Goal: Check status: Check status

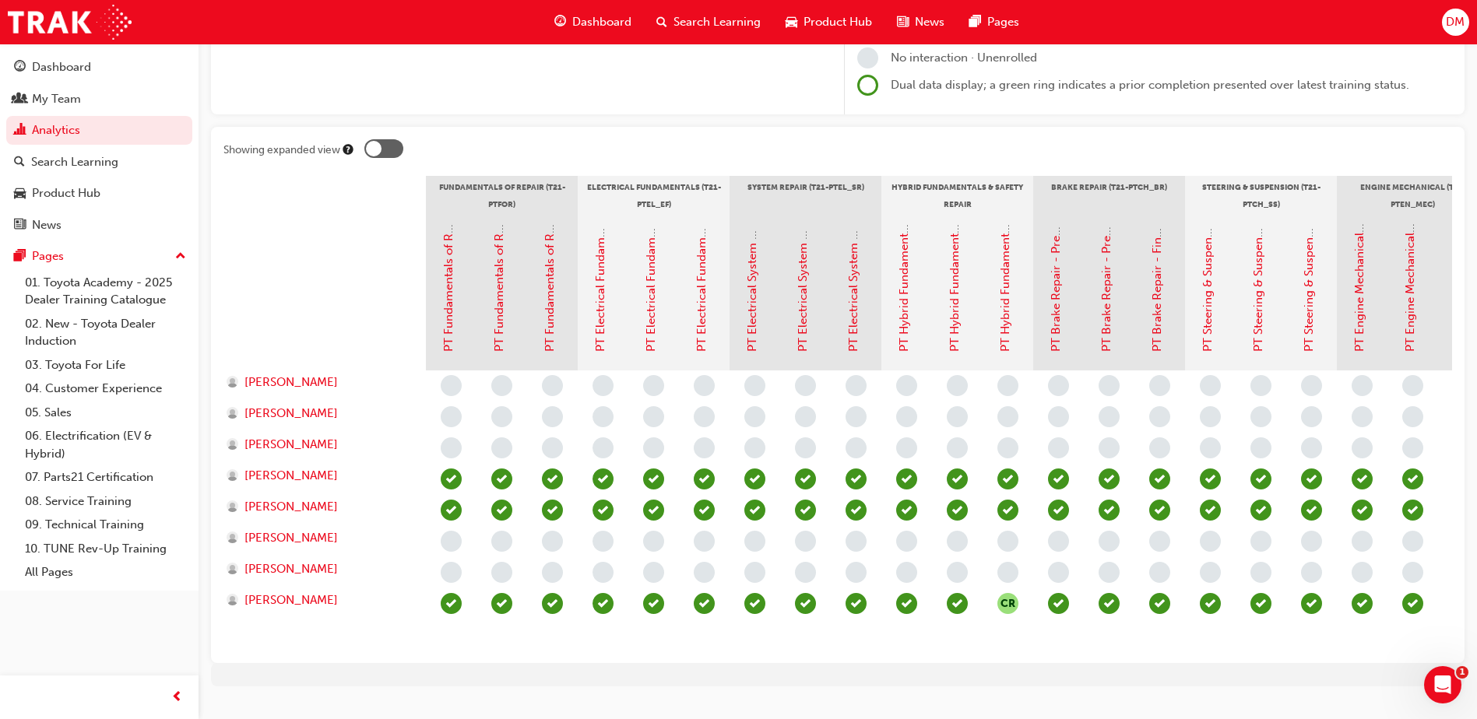
scroll to position [0, 998]
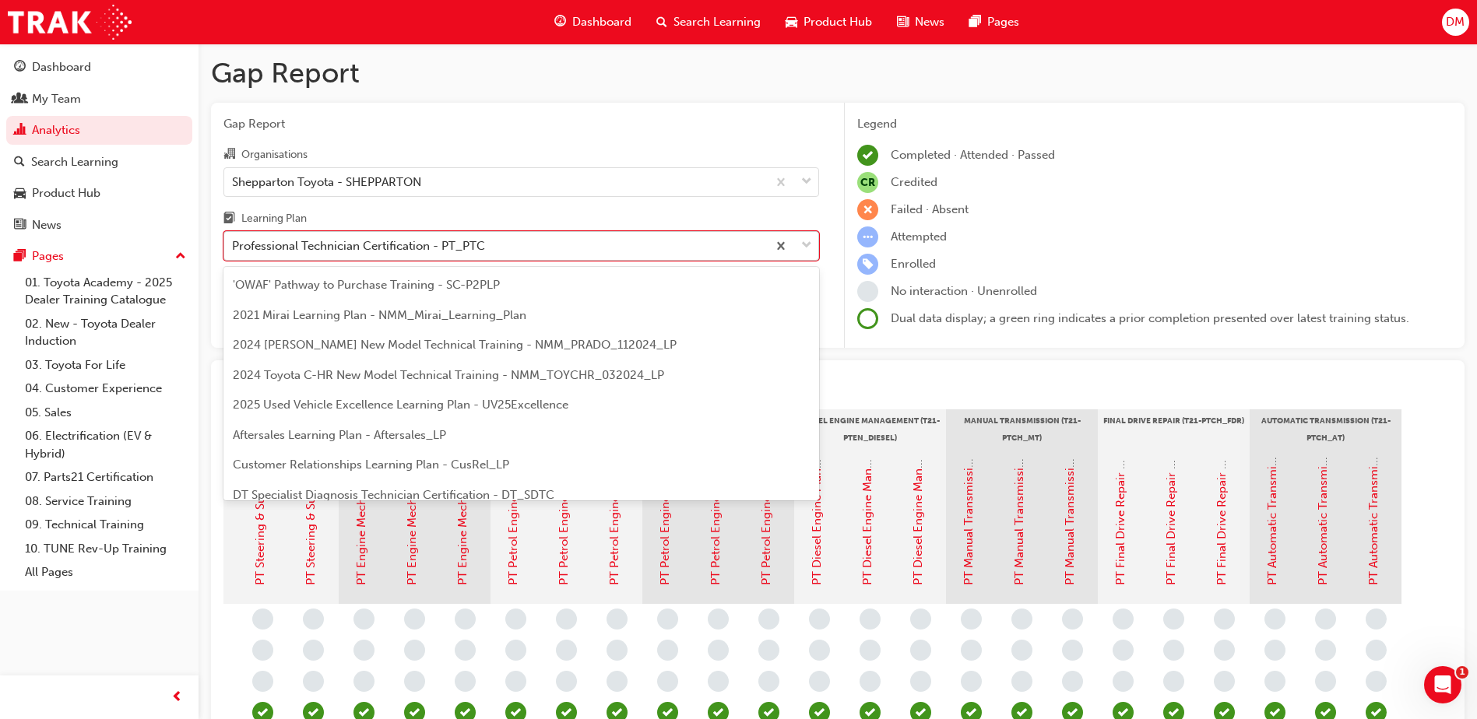
click at [700, 248] on div "Professional Technician Certification - PT_PTC" at bounding box center [495, 246] width 543 height 27
click at [234, 248] on input "Learning Plan option Professional Technician Certification - PT_PTC focused, 19…" at bounding box center [233, 245] width 2 height 13
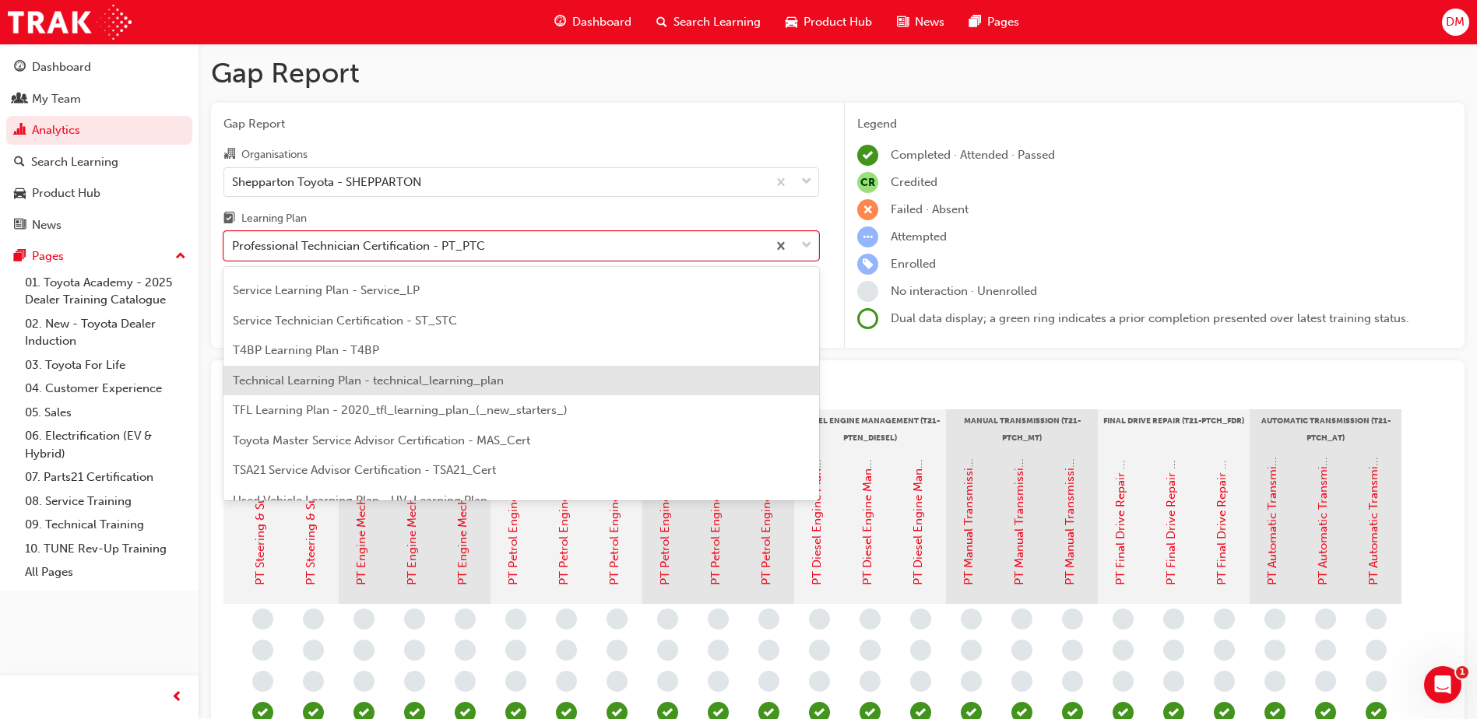
scroll to position [516, 0]
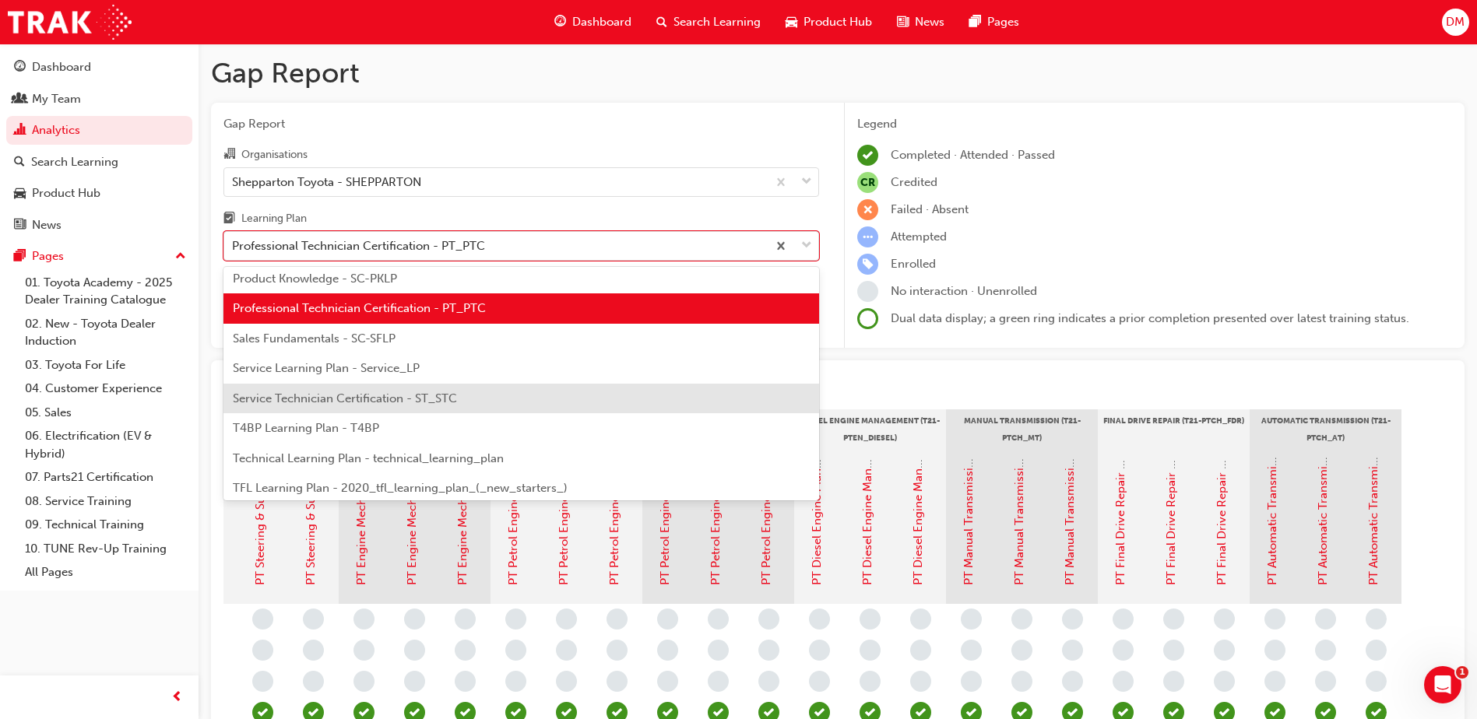
click at [360, 398] on span "Service Technician Certification - ST_STC" at bounding box center [345, 399] width 224 height 14
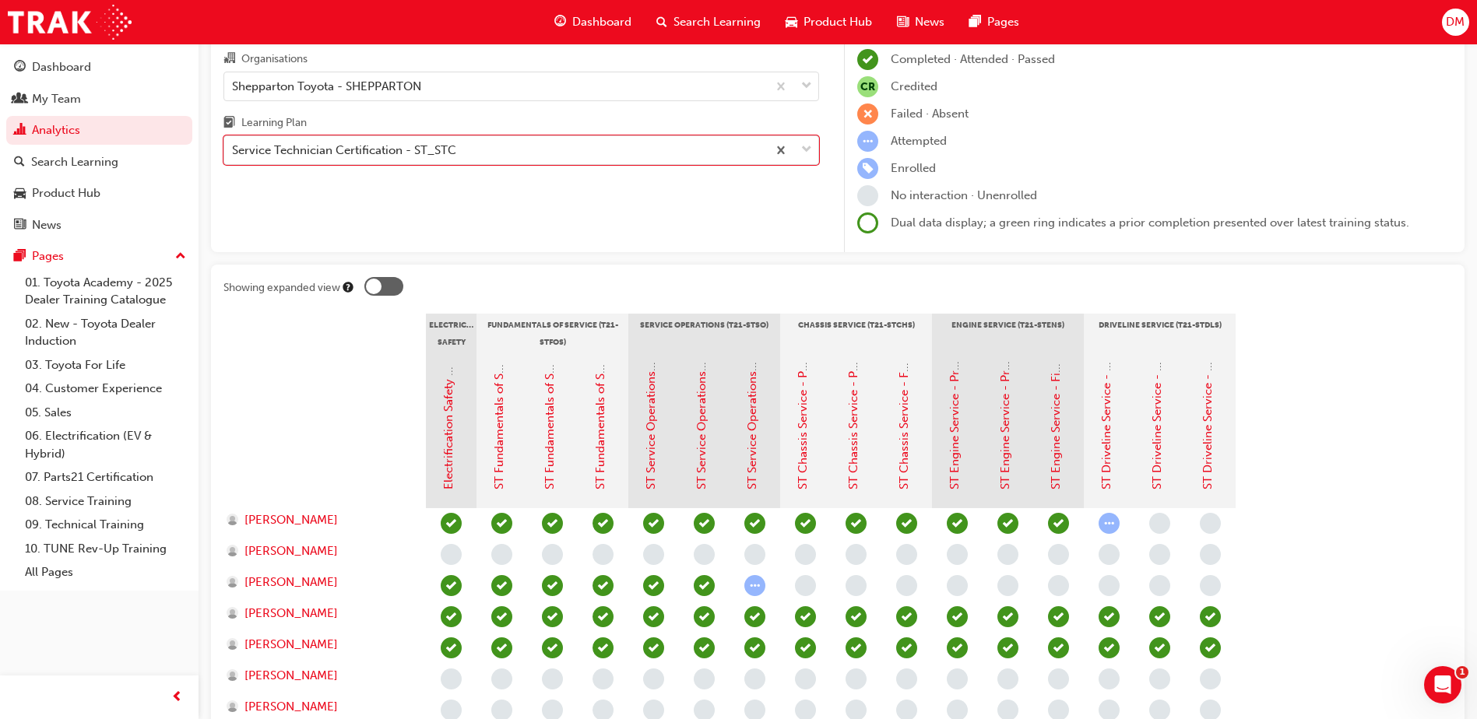
scroll to position [156, 0]
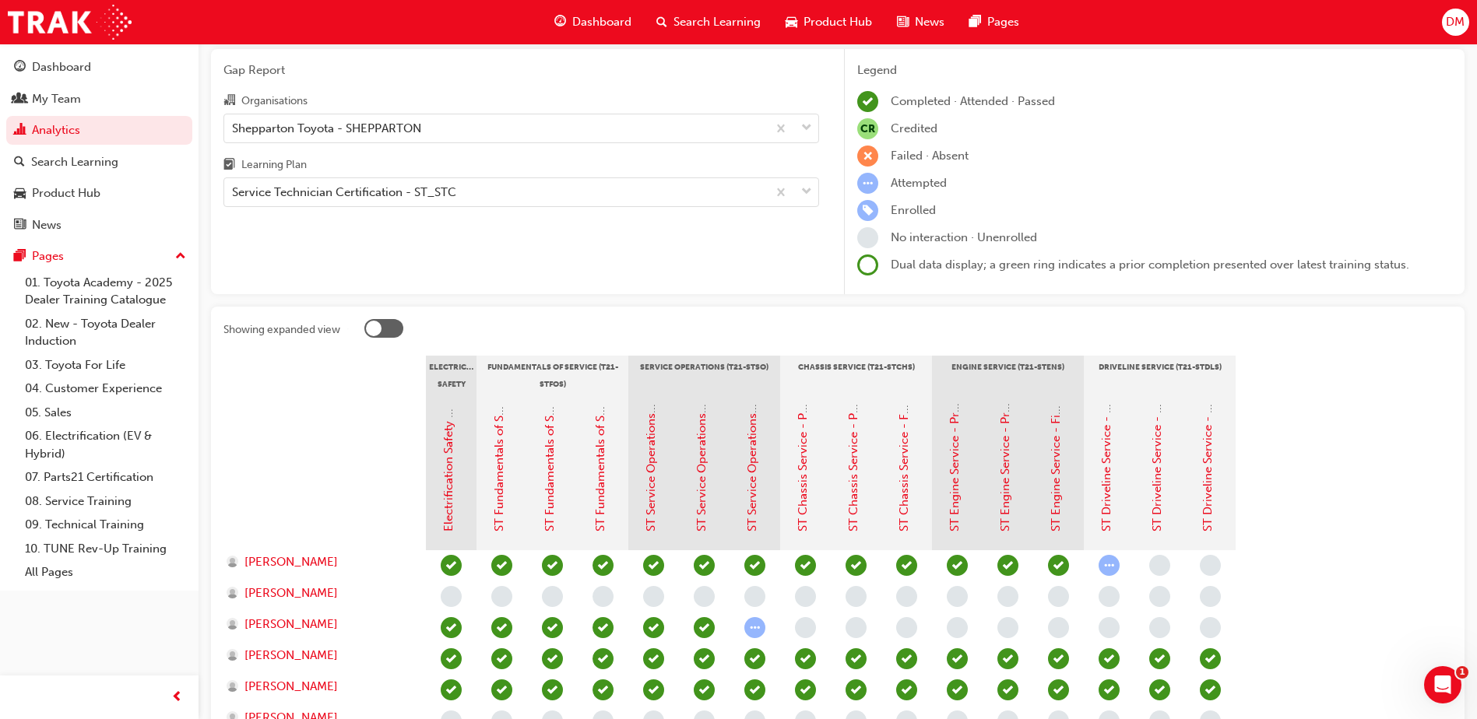
scroll to position [156, 0]
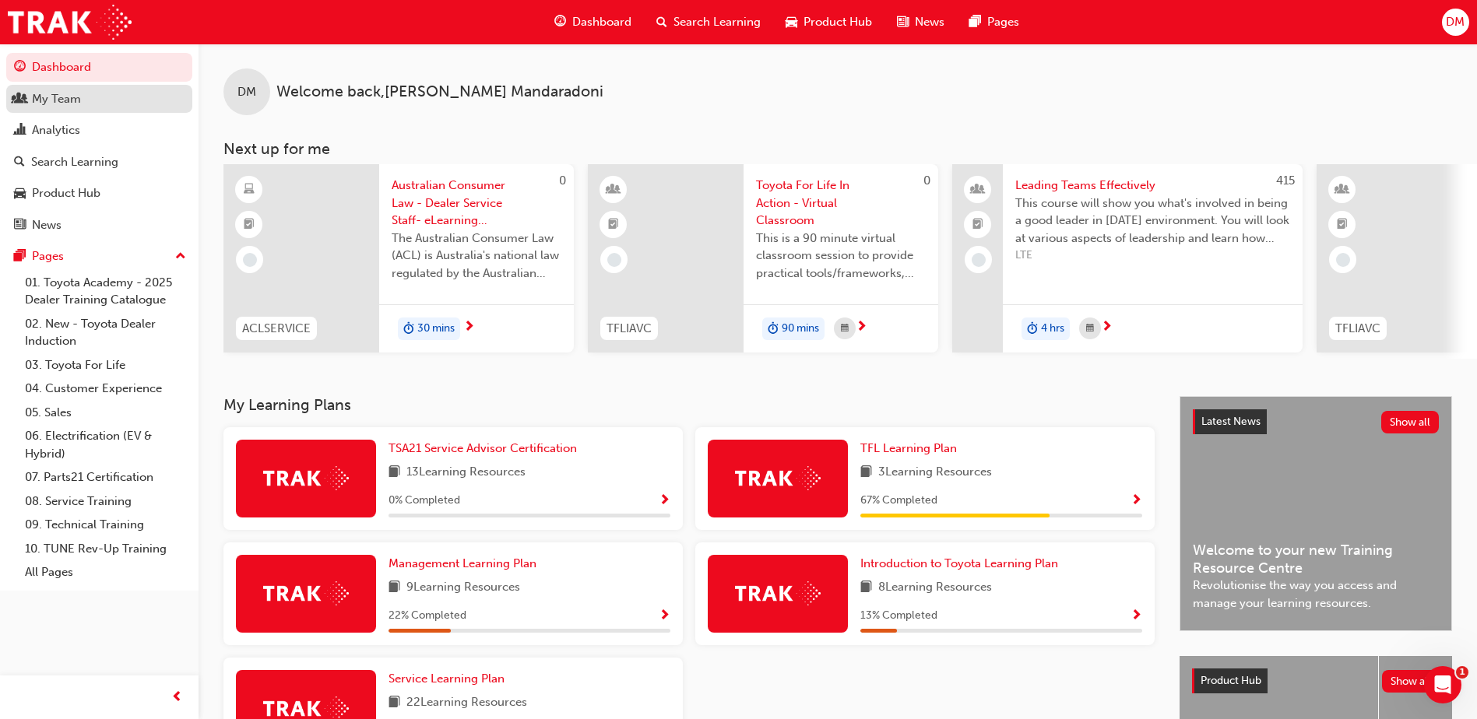
click at [60, 97] on div "My Team" at bounding box center [56, 99] width 49 height 18
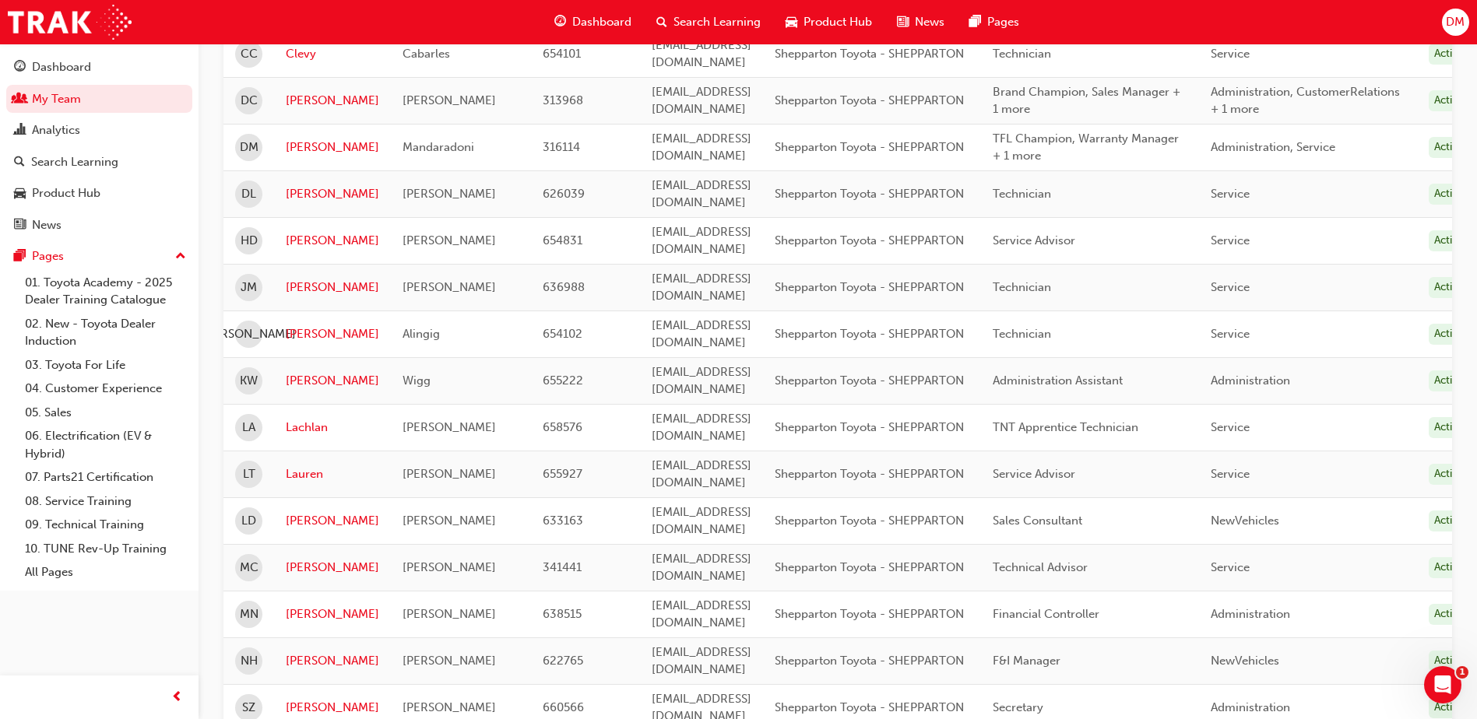
scroll to position [765, 0]
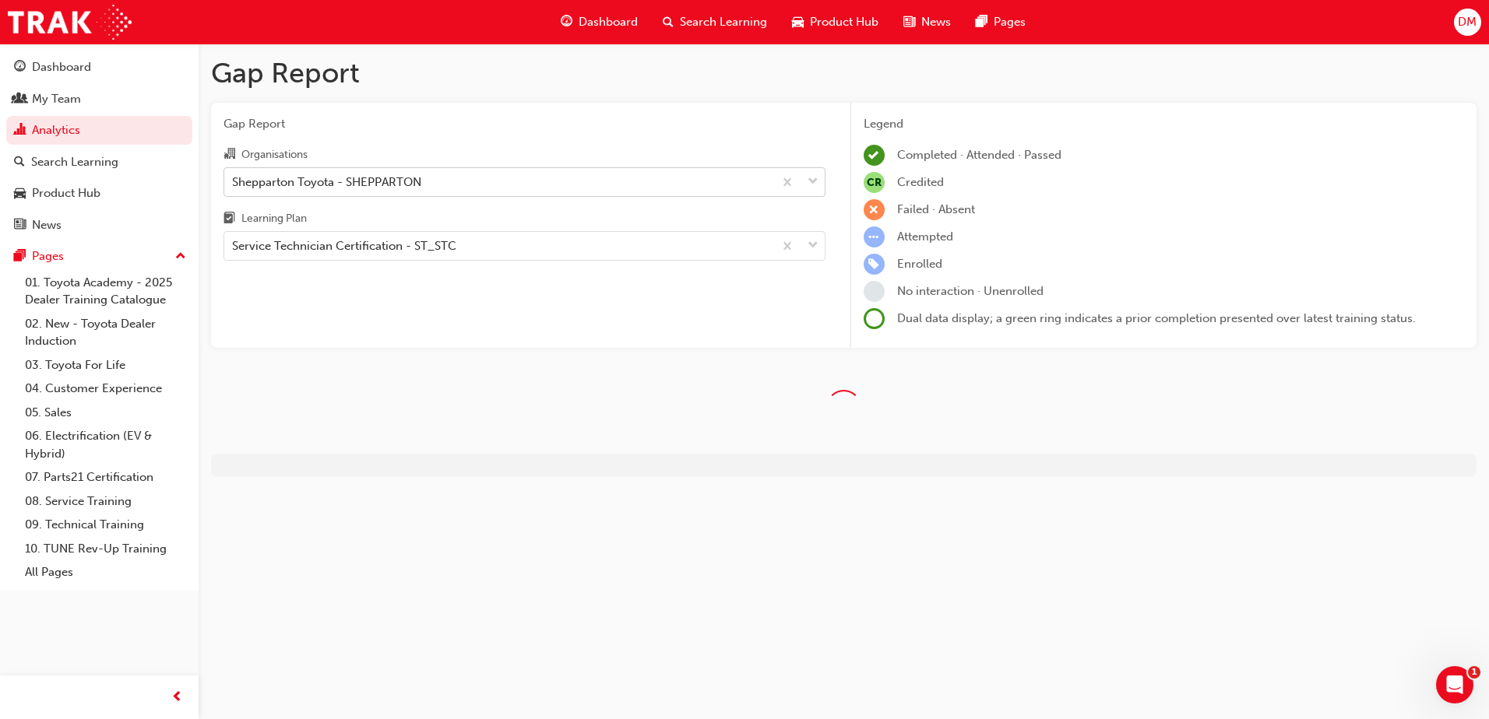
click at [585, 195] on div "Shepparton Toyota - SHEPPARTON" at bounding box center [498, 181] width 549 height 27
click at [234, 188] on input "Organisations Shepparton Toyota - SHEPPARTON" at bounding box center [233, 180] width 2 height 13
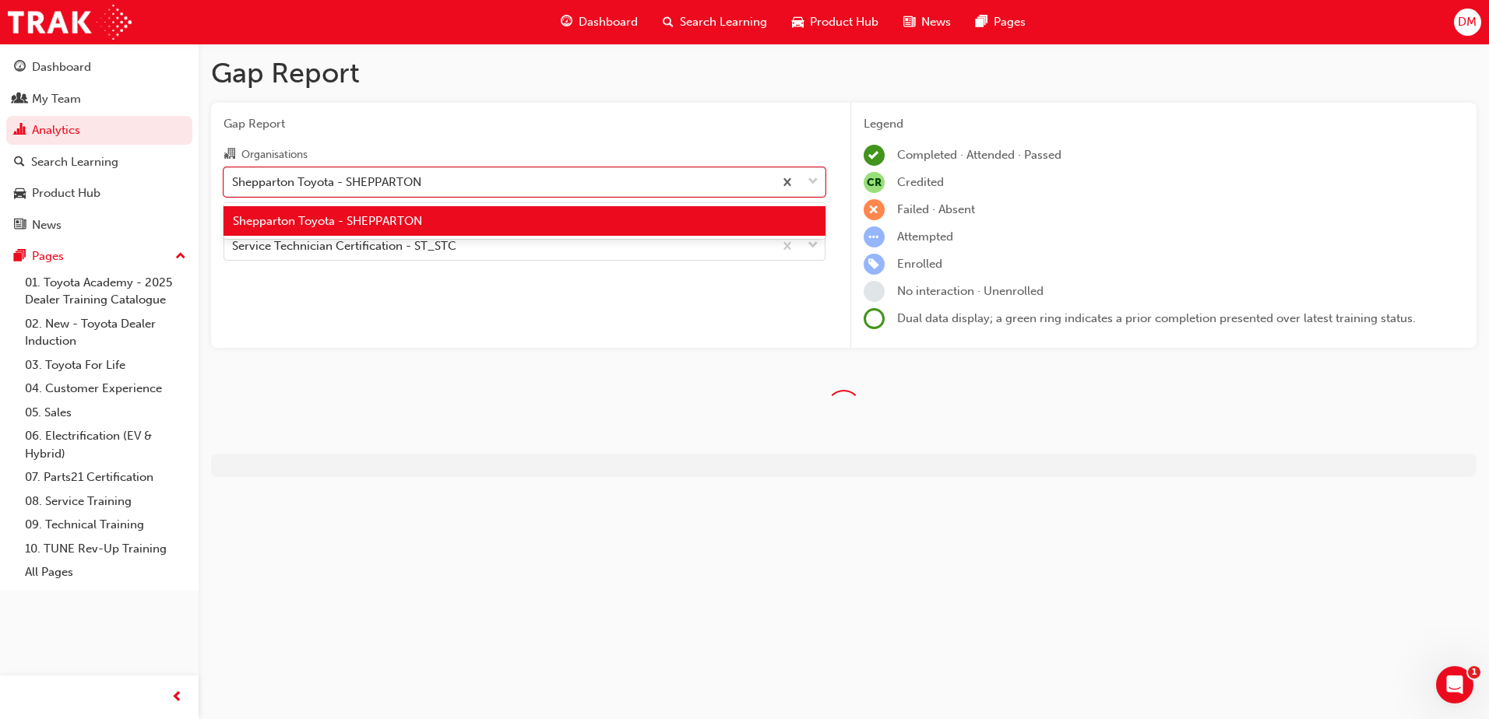
click at [473, 285] on div "Gap Report Organisations option Shepparton Toyota - SHEPPARTON focused, 1 of 1.…" at bounding box center [524, 226] width 627 height 246
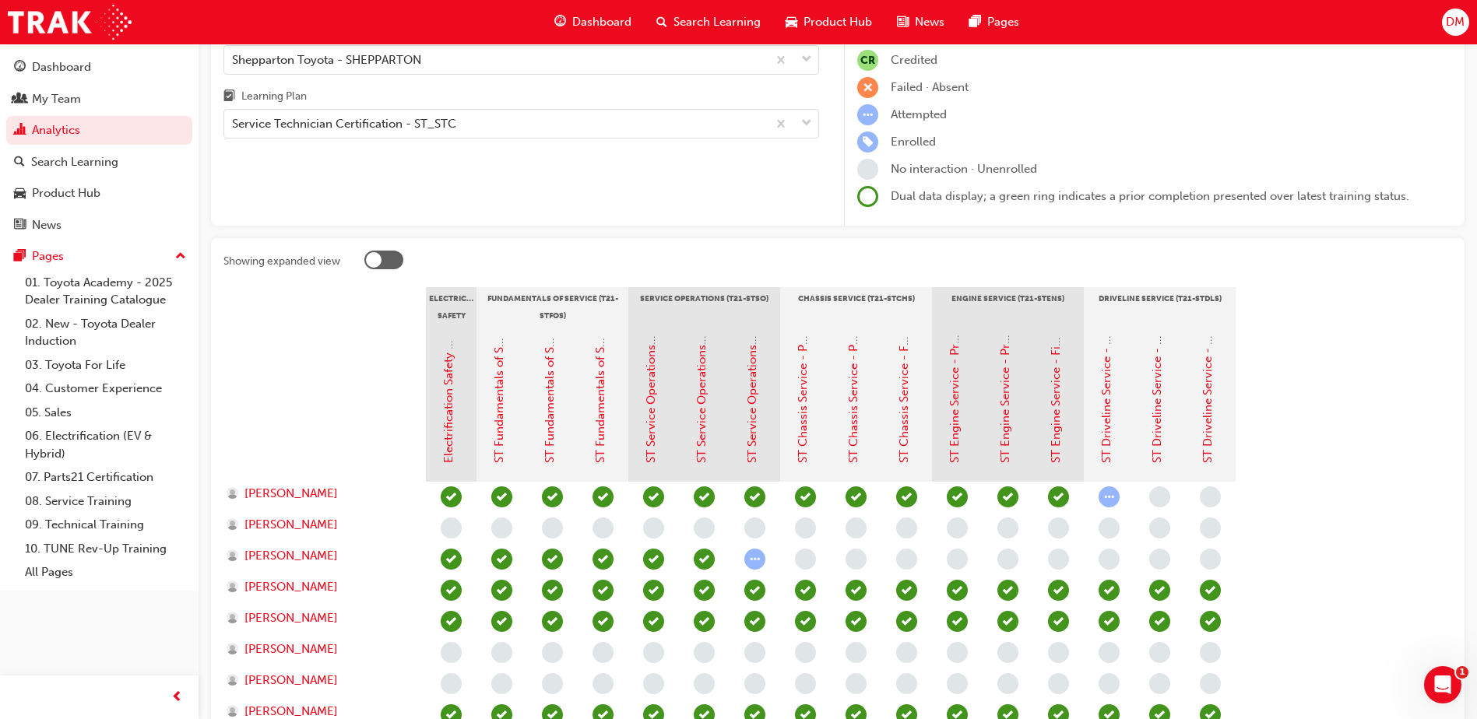
scroll to position [156, 0]
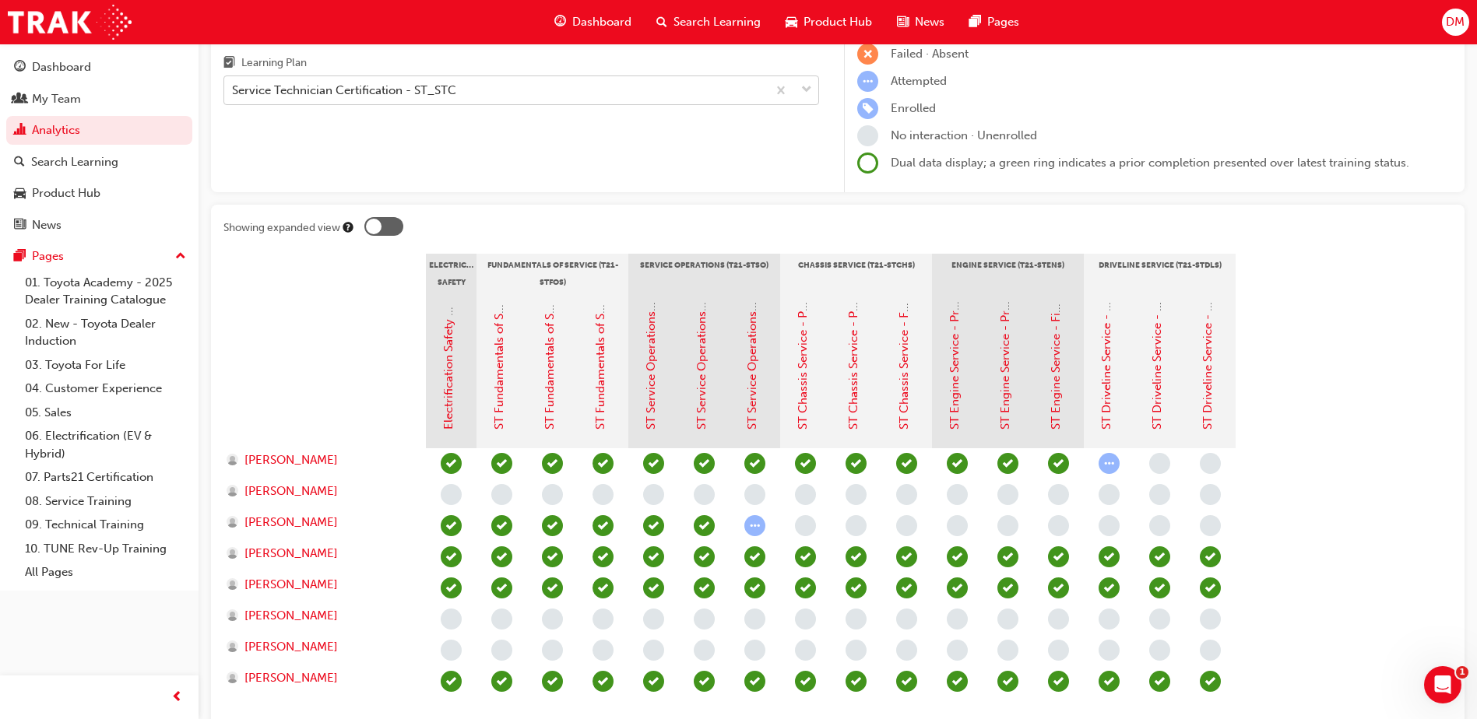
click at [599, 88] on div "Service Technician Certification - ST_STC" at bounding box center [495, 90] width 543 height 27
click at [234, 88] on input "Learning Plan Service Technician Certification - ST_STC" at bounding box center [233, 89] width 2 height 13
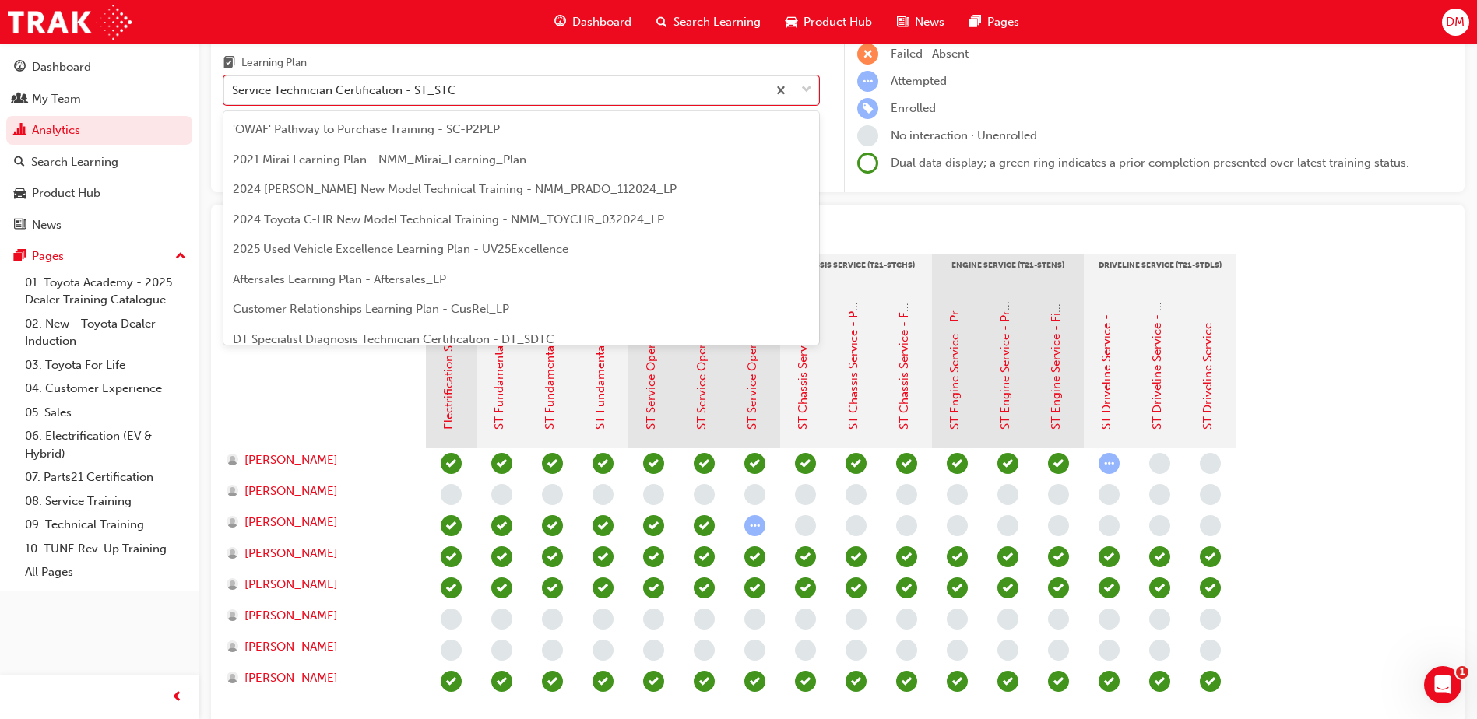
scroll to position [440, 0]
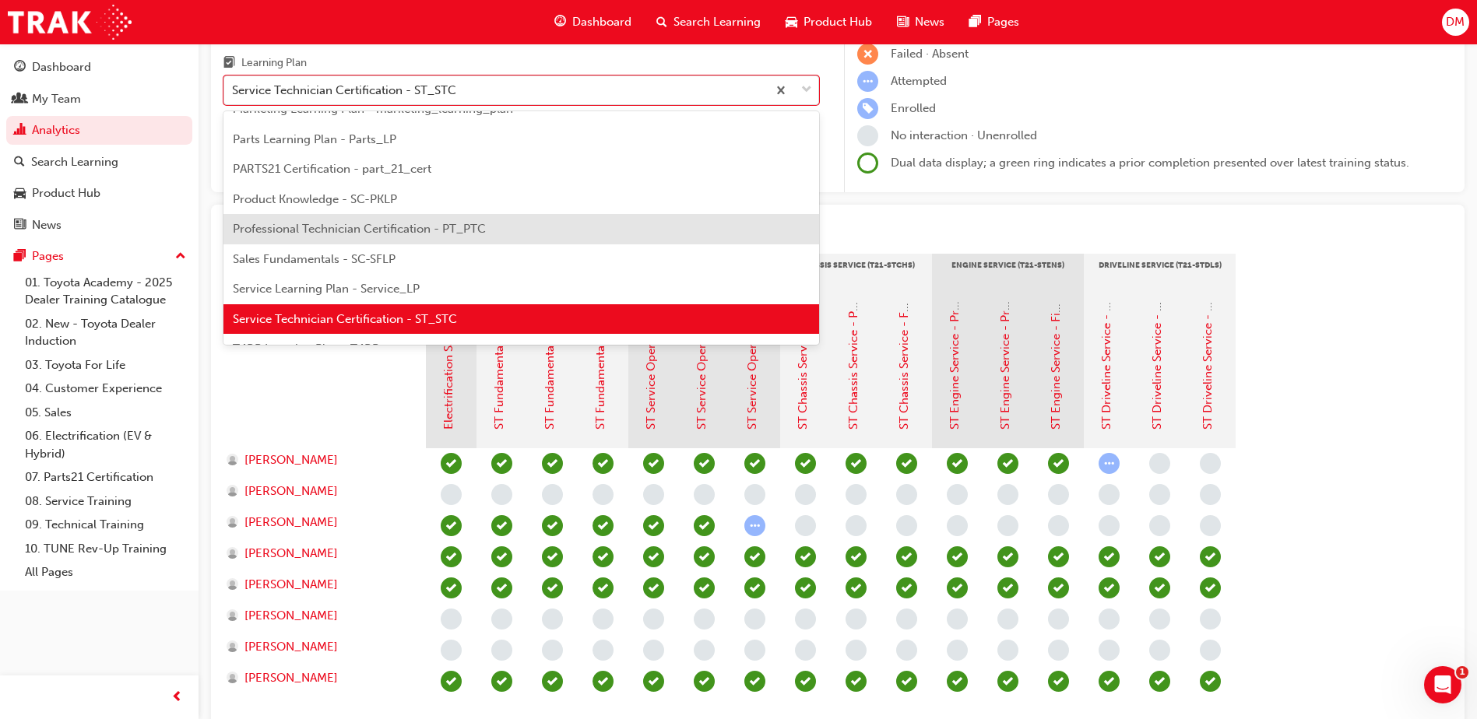
click at [354, 227] on span "Professional Technician Certification - PT_PTC" at bounding box center [359, 229] width 253 height 14
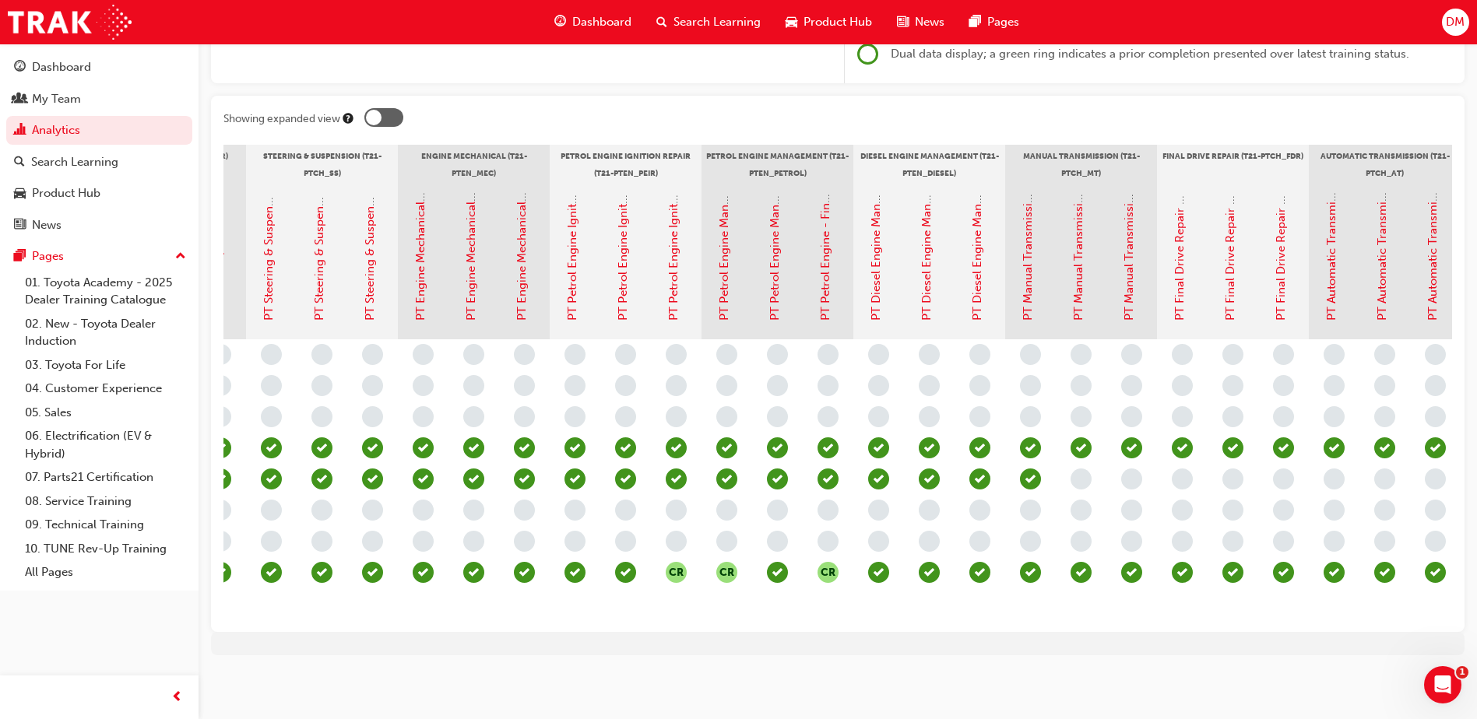
scroll to position [0, 998]
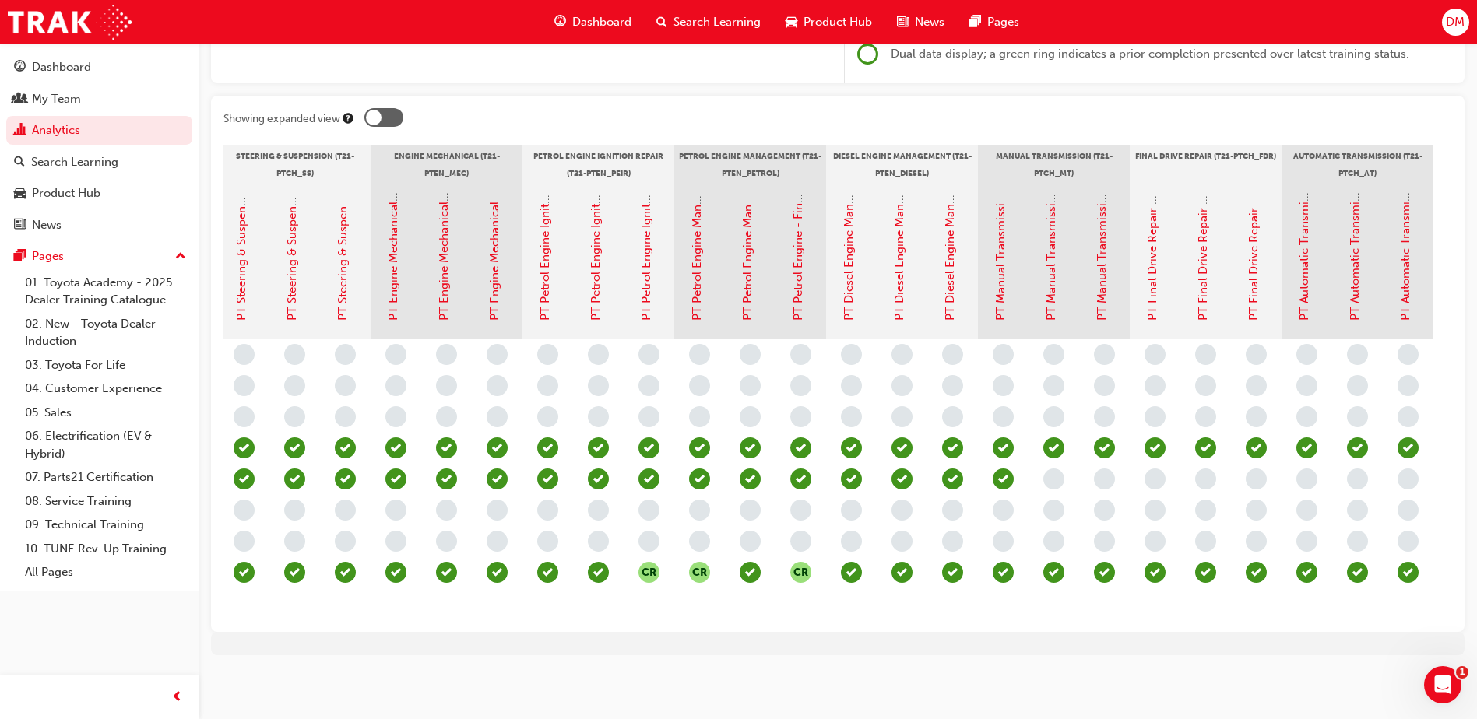
scroll to position [0, 998]
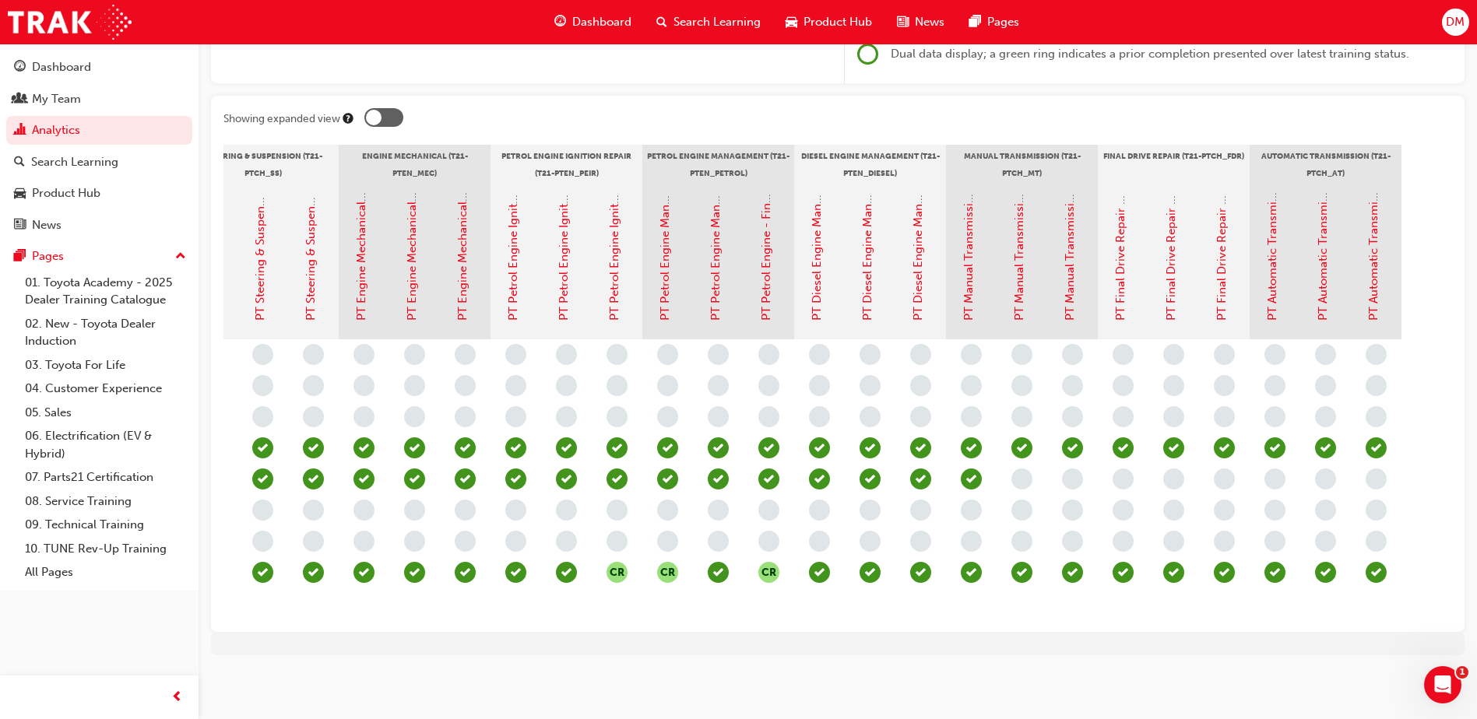
click at [971, 469] on span "learningRecordVerb_COMPLETE-icon" at bounding box center [971, 479] width 21 height 21
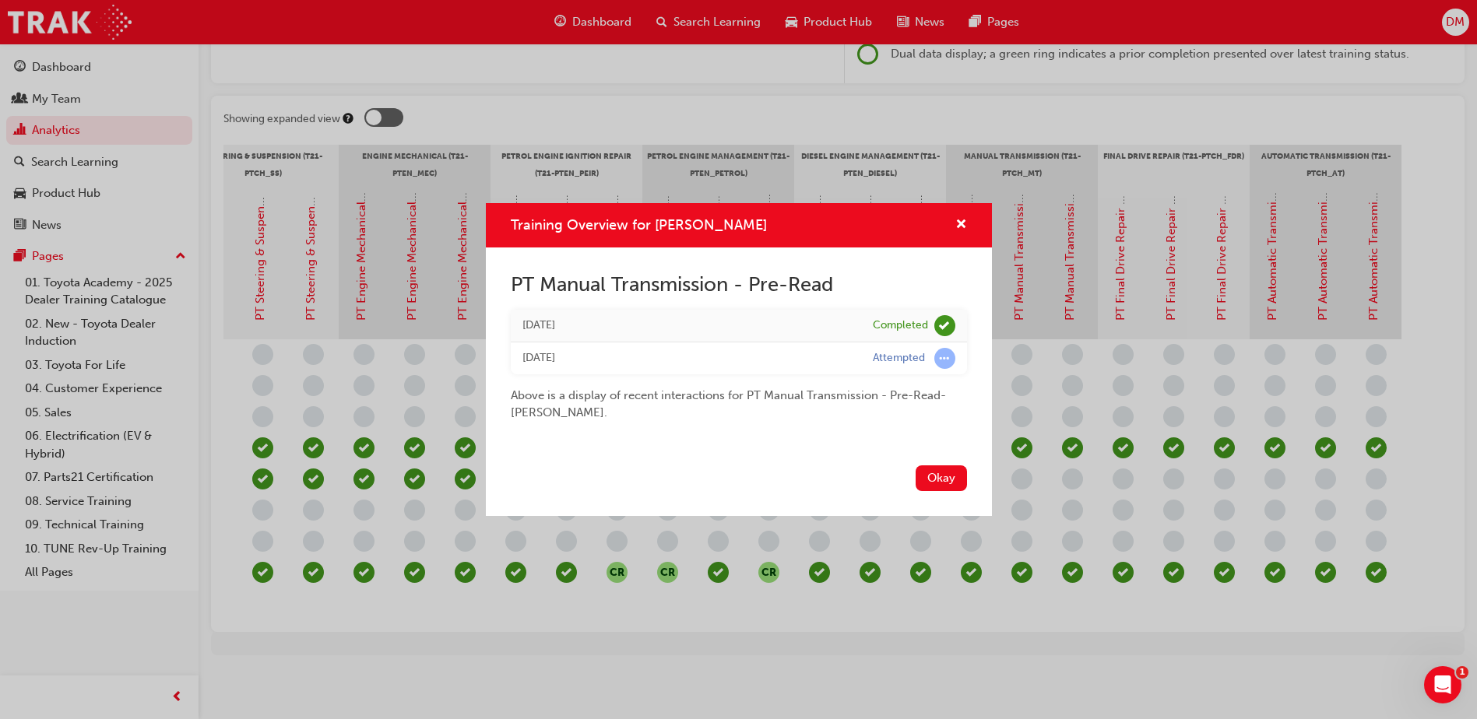
click at [1433, 494] on div "Training Overview for [PERSON_NAME] PT Manual Transmission - Pre-Read [DATE] Co…" at bounding box center [738, 359] width 1477 height 719
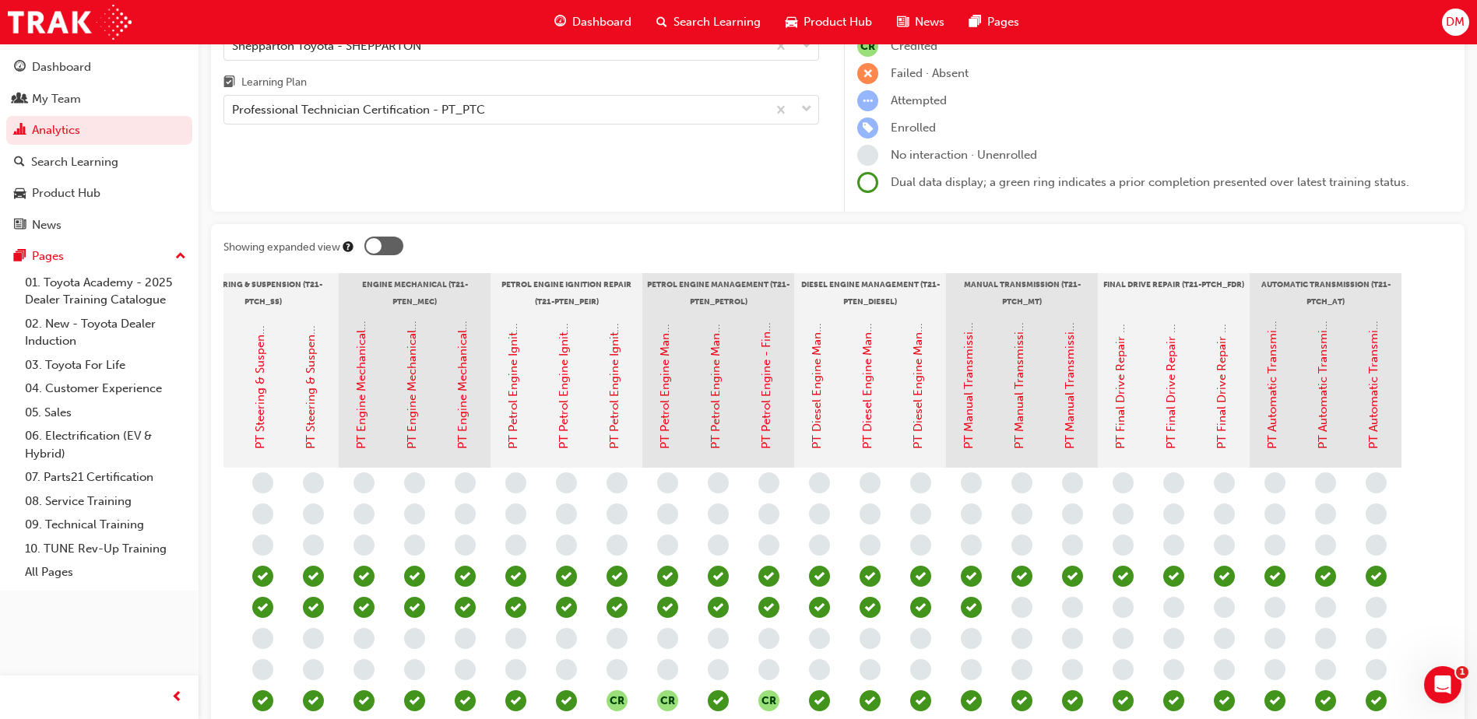
scroll to position [0, 0]
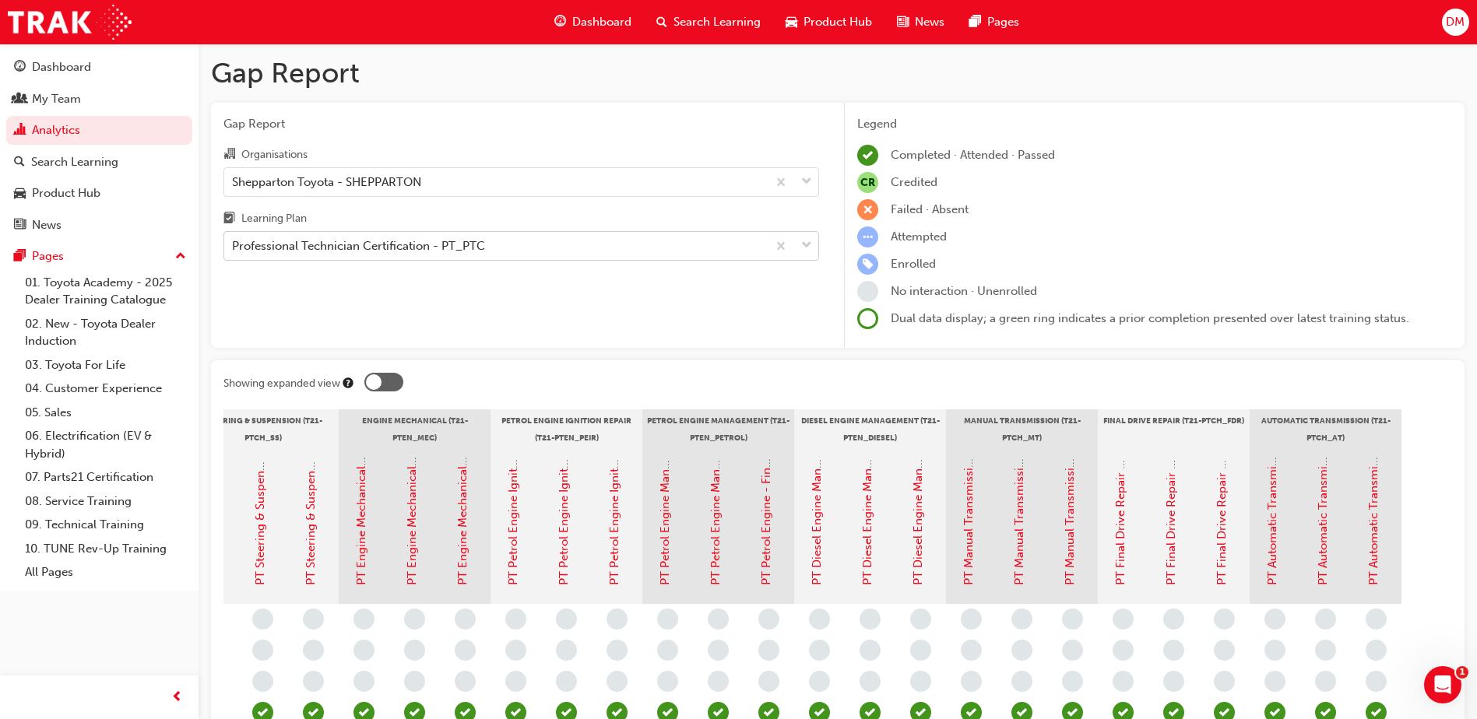
click at [482, 251] on div "Professional Technician Certification - PT_PTC" at bounding box center [358, 246] width 253 height 18
click at [234, 251] on input "Learning Plan Professional Technician Certification - PT_PTC" at bounding box center [233, 245] width 2 height 13
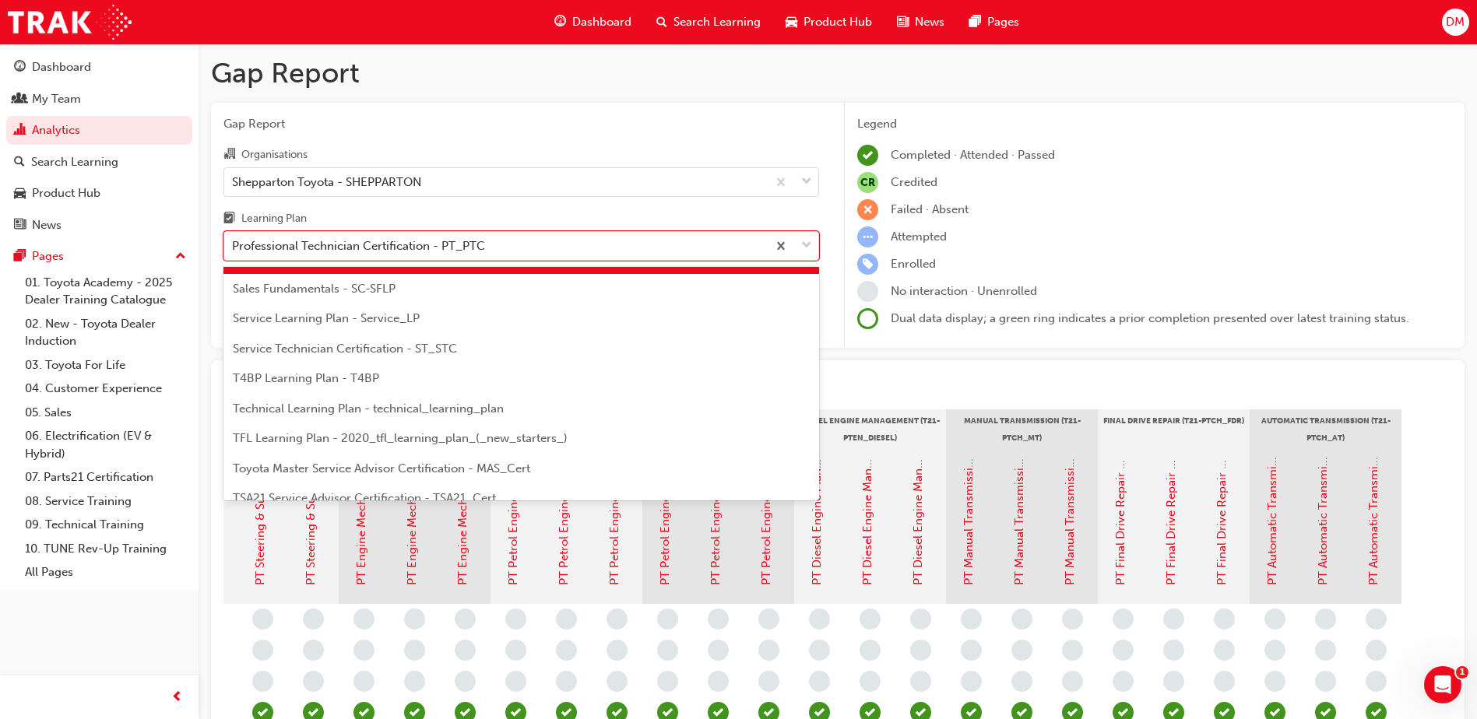
scroll to position [583, 0]
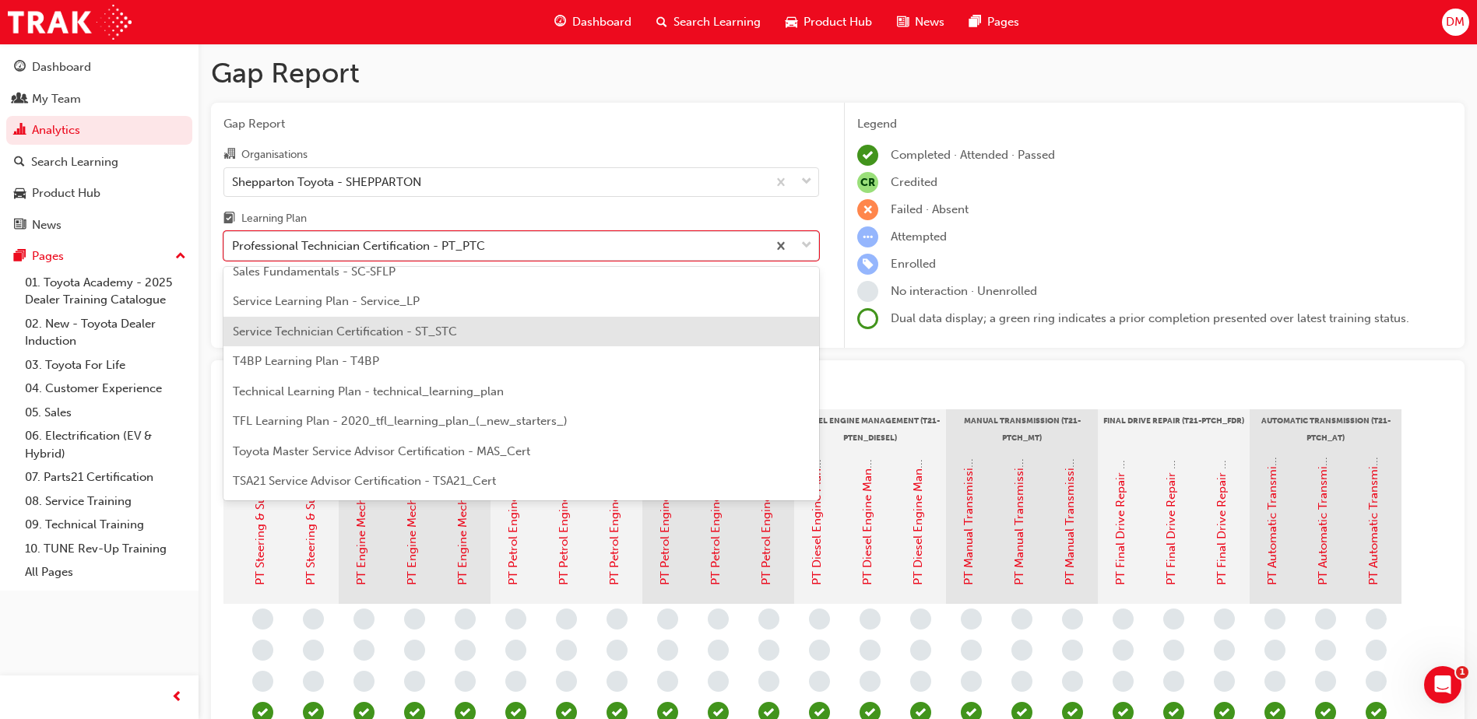
click at [312, 332] on span "Service Technician Certification - ST_STC" at bounding box center [345, 332] width 224 height 14
